Goal: Task Accomplishment & Management: Complete application form

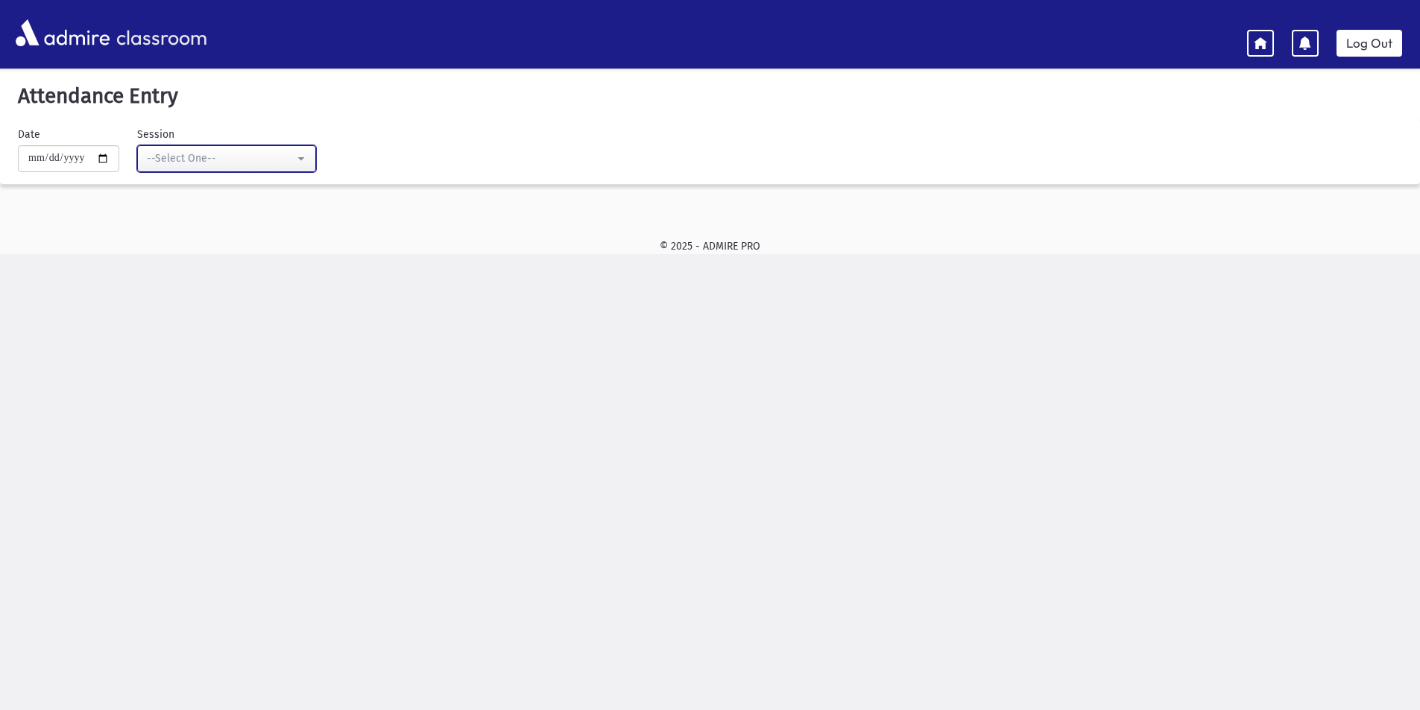
click at [176, 153] on div "--Select One--" at bounding box center [221, 159] width 148 height 16
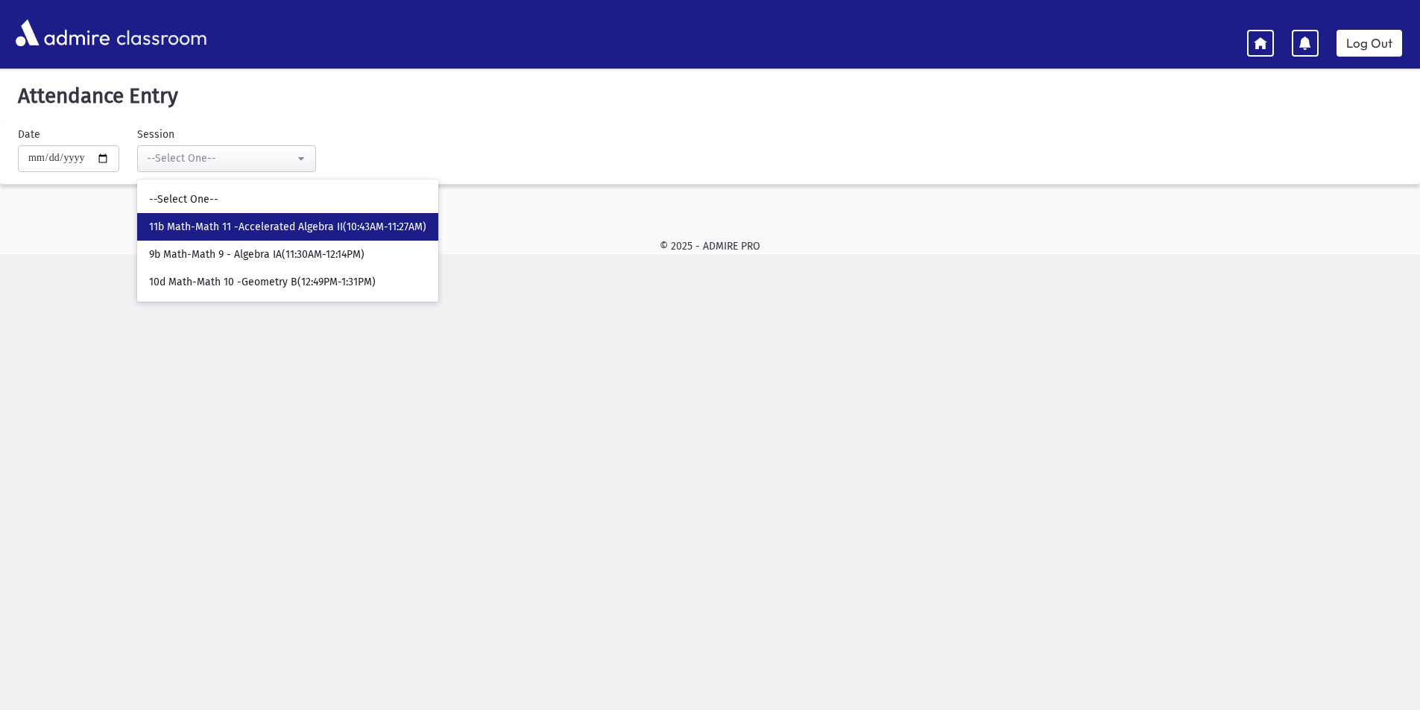
click at [225, 230] on span "11b Math-Math 11 -Accelerated Algebra II(10:43AM-11:27AM)" at bounding box center [287, 227] width 277 height 15
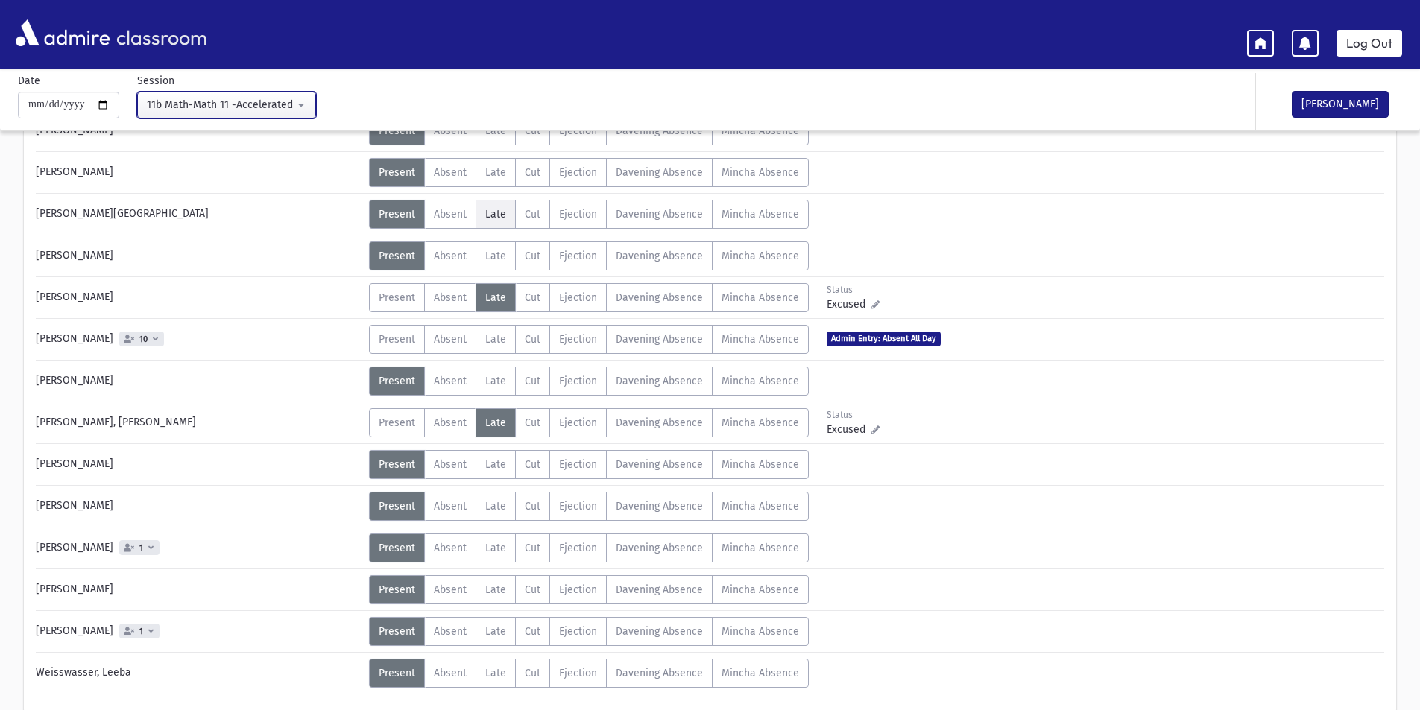
scroll to position [596, 0]
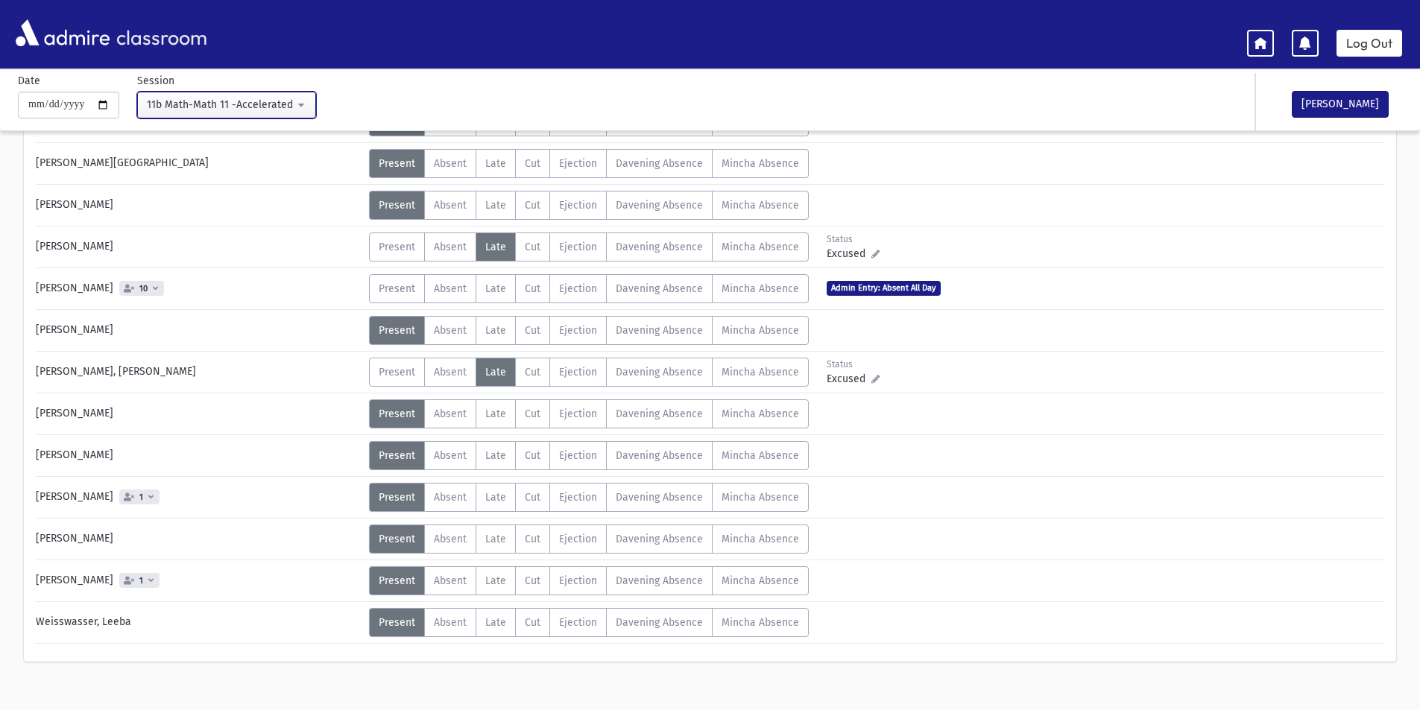
click at [286, 108] on div "11b Math-Math 11 -Accelerated Algebra II(10:43AM-11:27AM)" at bounding box center [221, 105] width 148 height 16
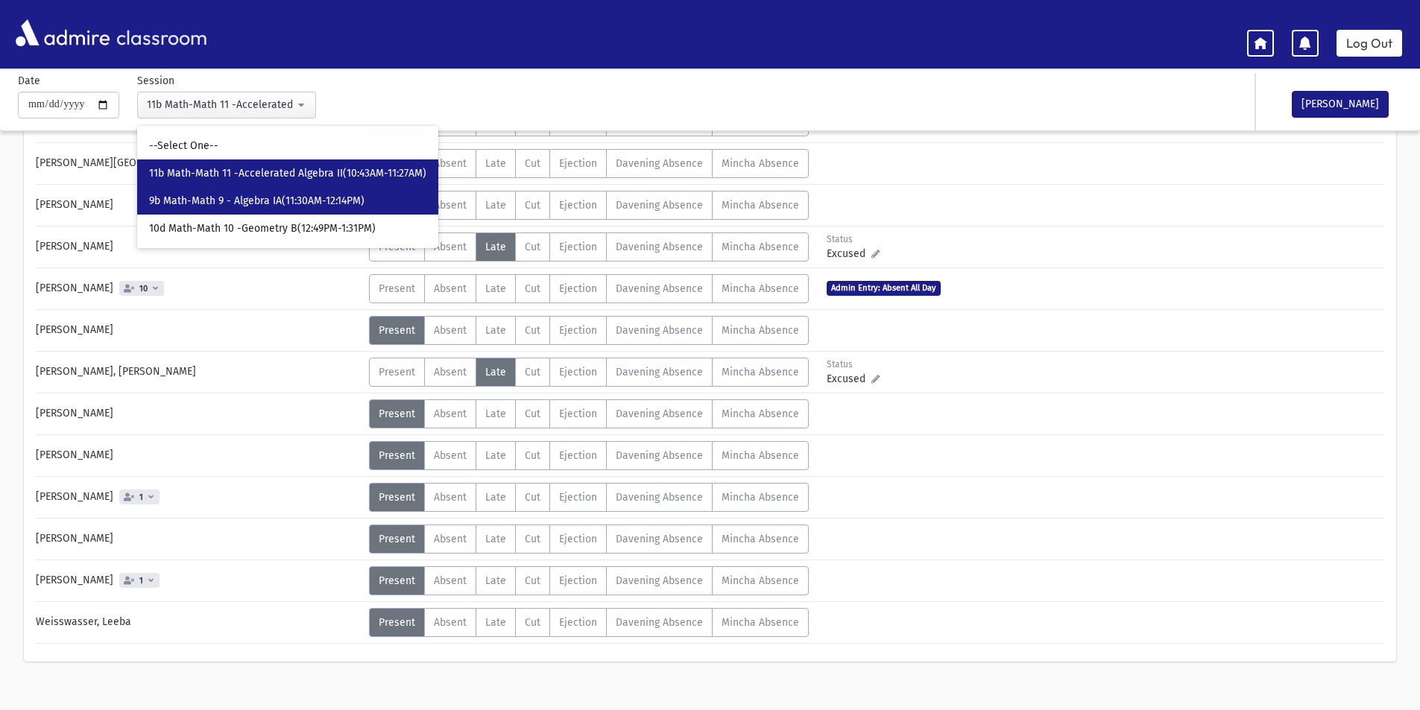
click at [300, 196] on span "9b Math-Math 9 - Algebra IA(11:30AM-12:14PM)" at bounding box center [256, 201] width 215 height 15
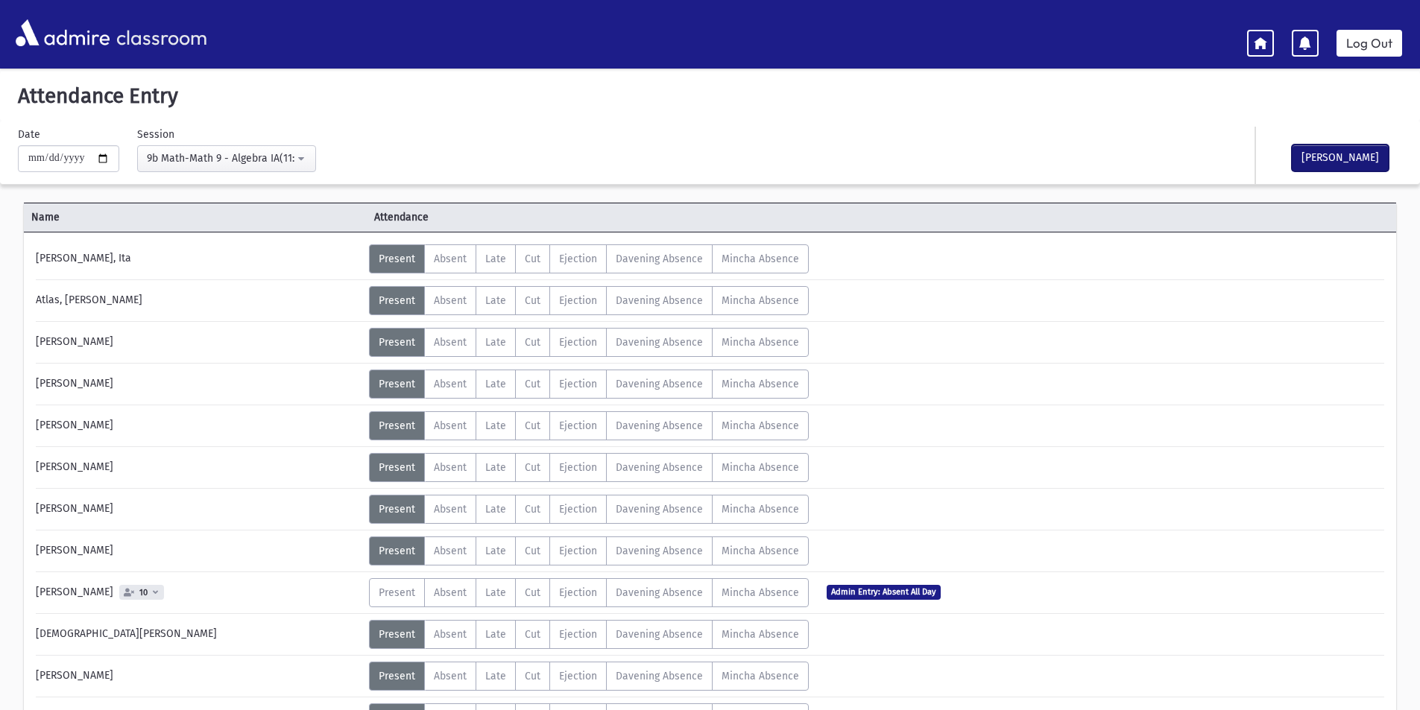
click at [1323, 160] on button "[PERSON_NAME]" at bounding box center [1340, 158] width 97 height 27
click at [285, 153] on div "9b Math-Math 9 - Algebra IA(11:30AM-12:14PM)" at bounding box center [221, 159] width 148 height 16
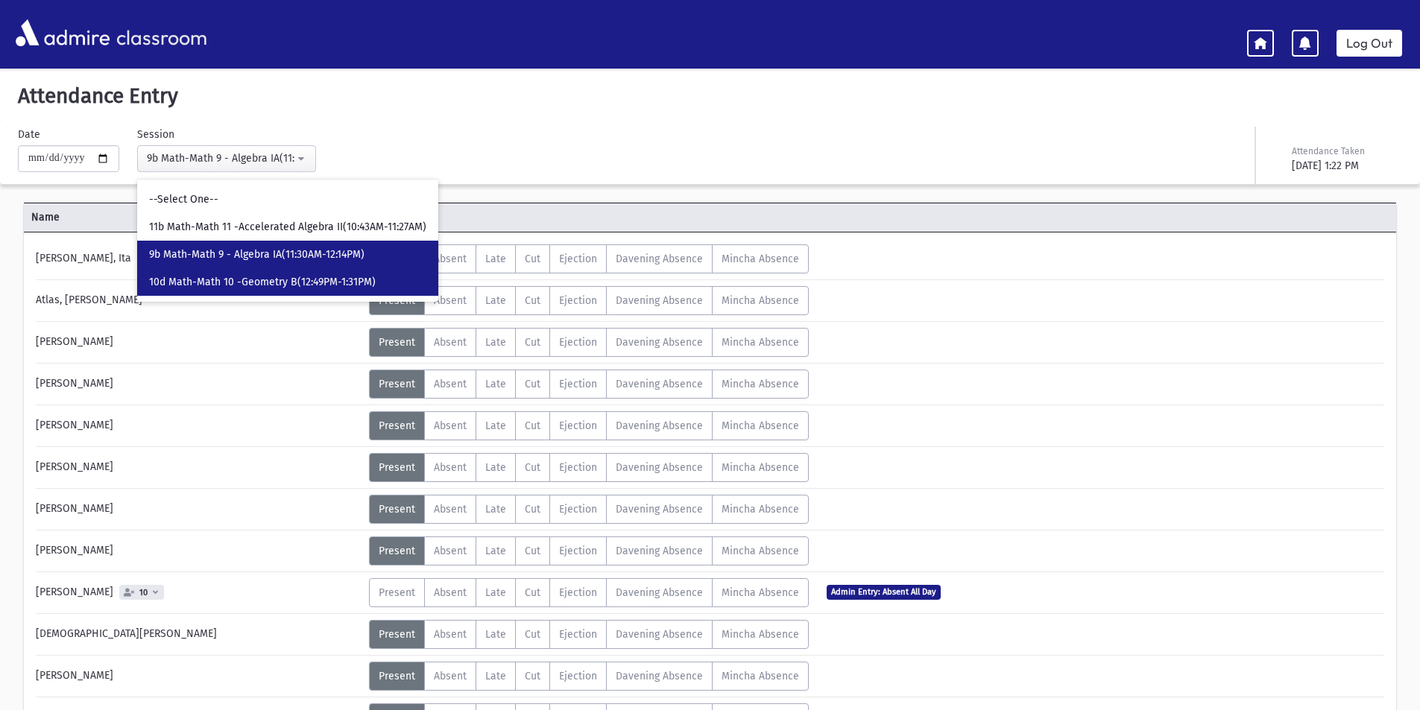
click at [288, 283] on span "10d Math-Math 10 -Geometry B(12:49PM-1:31PM)" at bounding box center [262, 282] width 227 height 15
select select "****"
